Goal: Contribute content: Add original content to the website for others to see

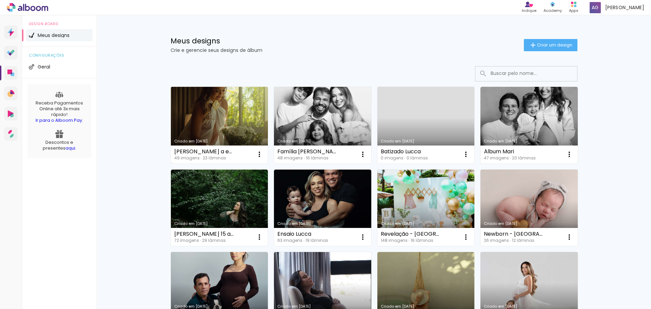
click at [236, 113] on link "Criado em [DATE]" at bounding box center [219, 125] width 97 height 77
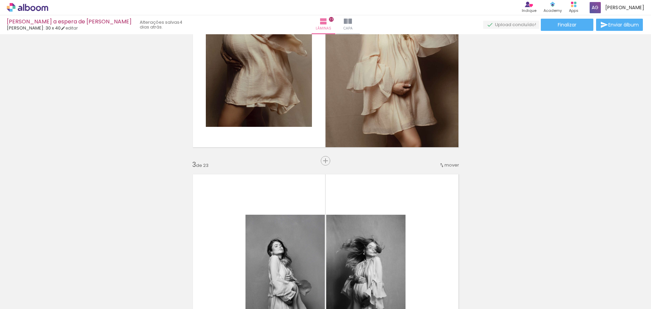
scroll to position [475, 0]
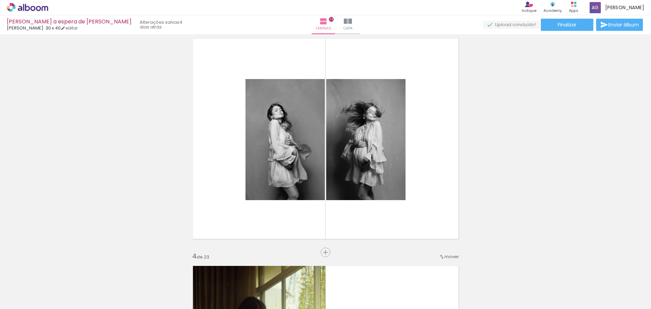
click at [0, 0] on span "Adicionar Fotos" at bounding box center [0, 0] width 0 height 0
click at [0, 0] on input "file" at bounding box center [0, 0] width 0 height 0
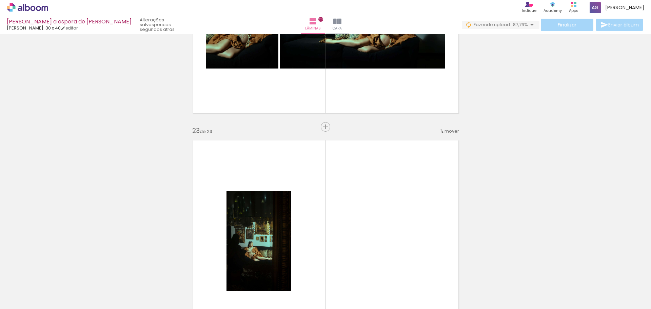
scroll to position [4882, 0]
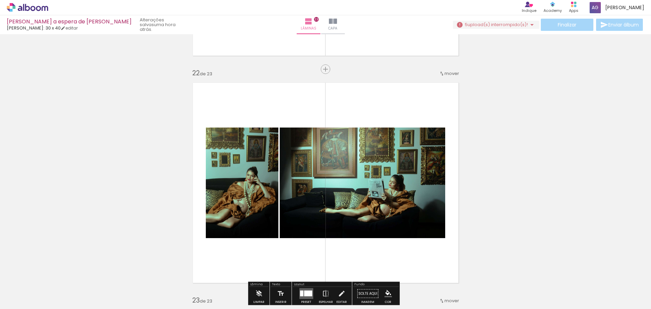
scroll to position [4644, 0]
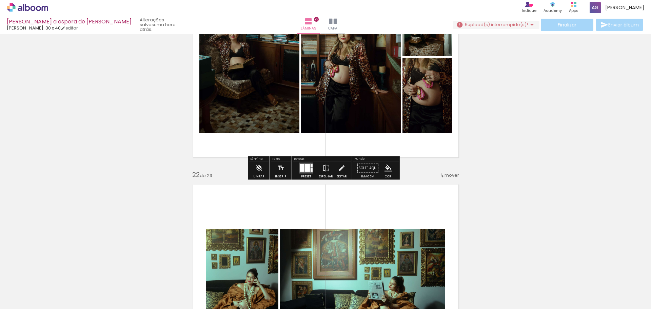
click at [468, 23] on span "upload(s) interrompido(s)!" at bounding box center [497, 24] width 60 height 6
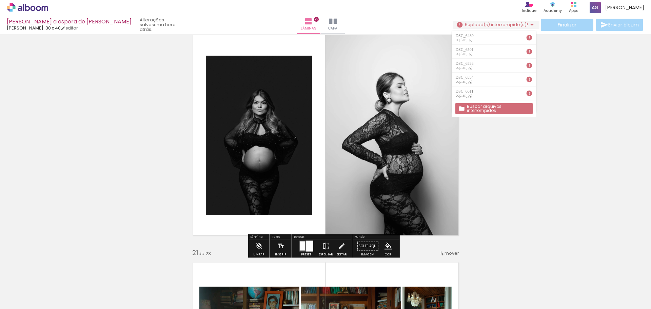
scroll to position [4305, 0]
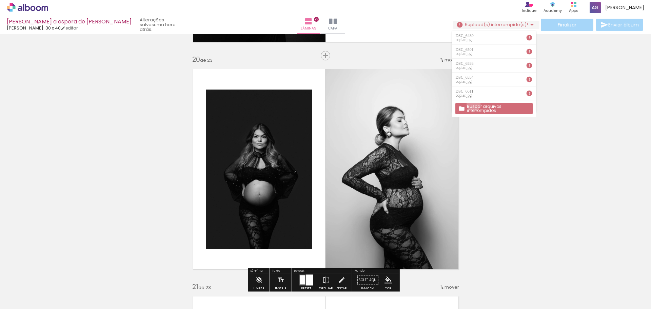
click at [474, 103] on paper-button "Buscar arquivos interrompidos" at bounding box center [493, 108] width 77 height 11
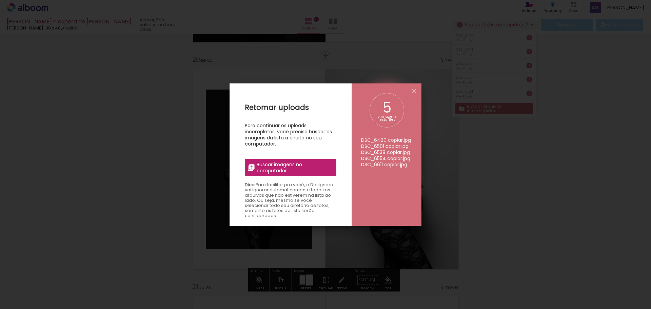
click at [305, 174] on label "Buscar imagens no computador" at bounding box center [291, 167] width 92 height 17
click at [0, 0] on input "file" at bounding box center [0, 0] width 0 height 0
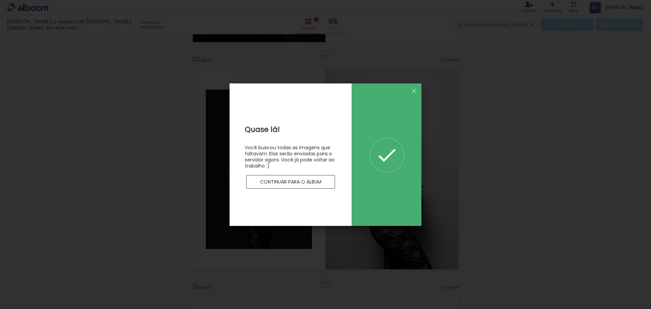
click at [0, 0] on slot "Continuar para o álbum" at bounding box center [0, 0] width 0 height 0
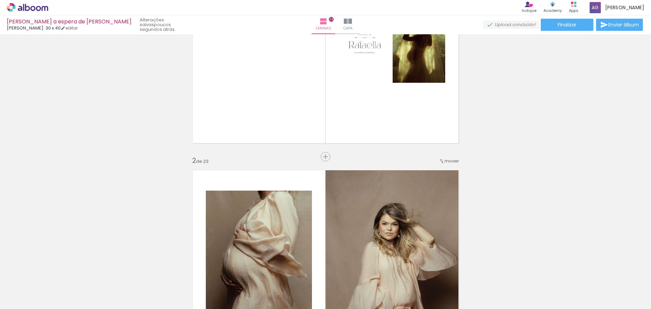
scroll to position [0, 0]
